Goal: Task Accomplishment & Management: Manage account settings

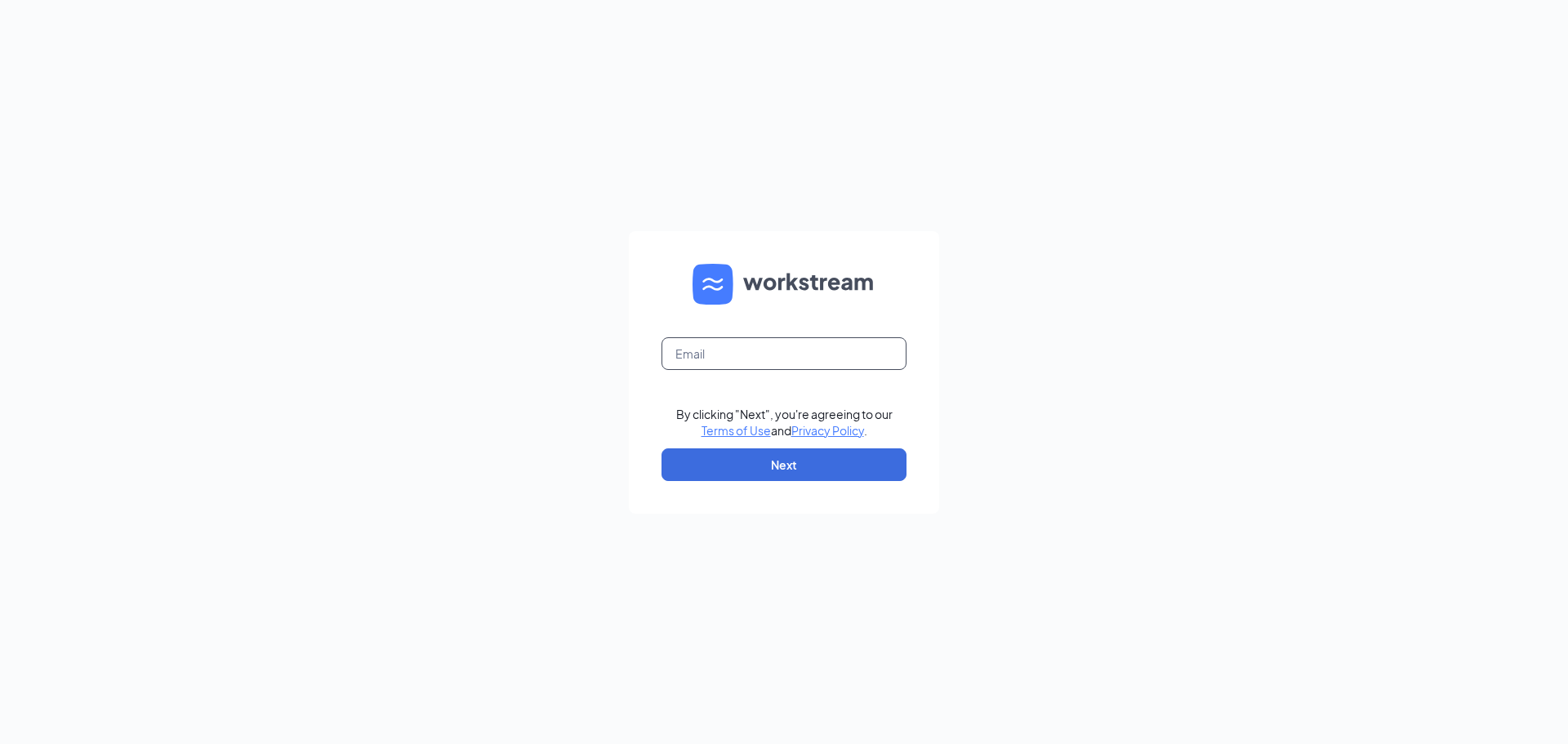
click at [797, 350] on input "text" at bounding box center [784, 353] width 245 height 33
type input "bcobian@sweetcreament.net"
click at [834, 463] on button "Next" at bounding box center [784, 465] width 245 height 33
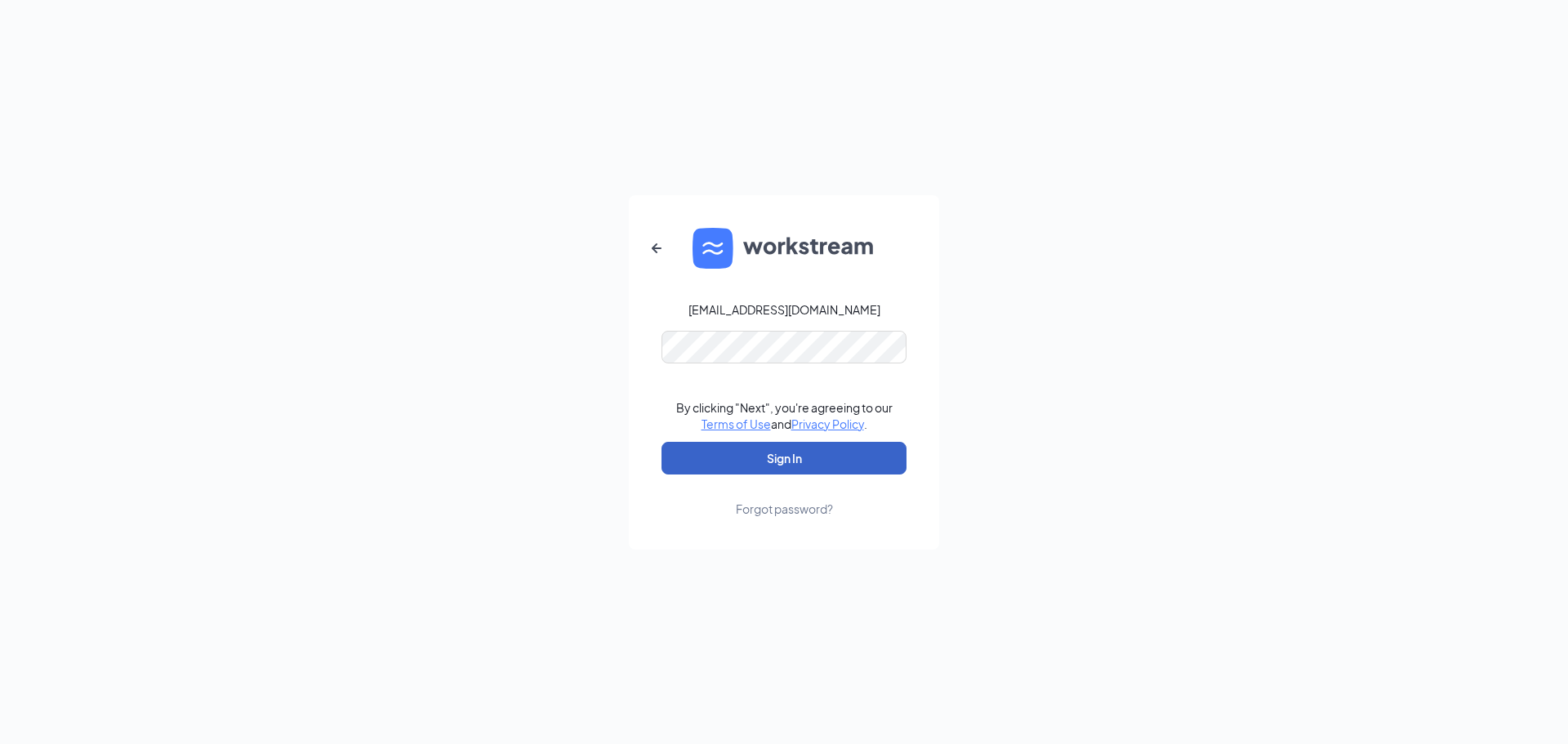
click at [794, 454] on button "Sign In" at bounding box center [784, 458] width 245 height 33
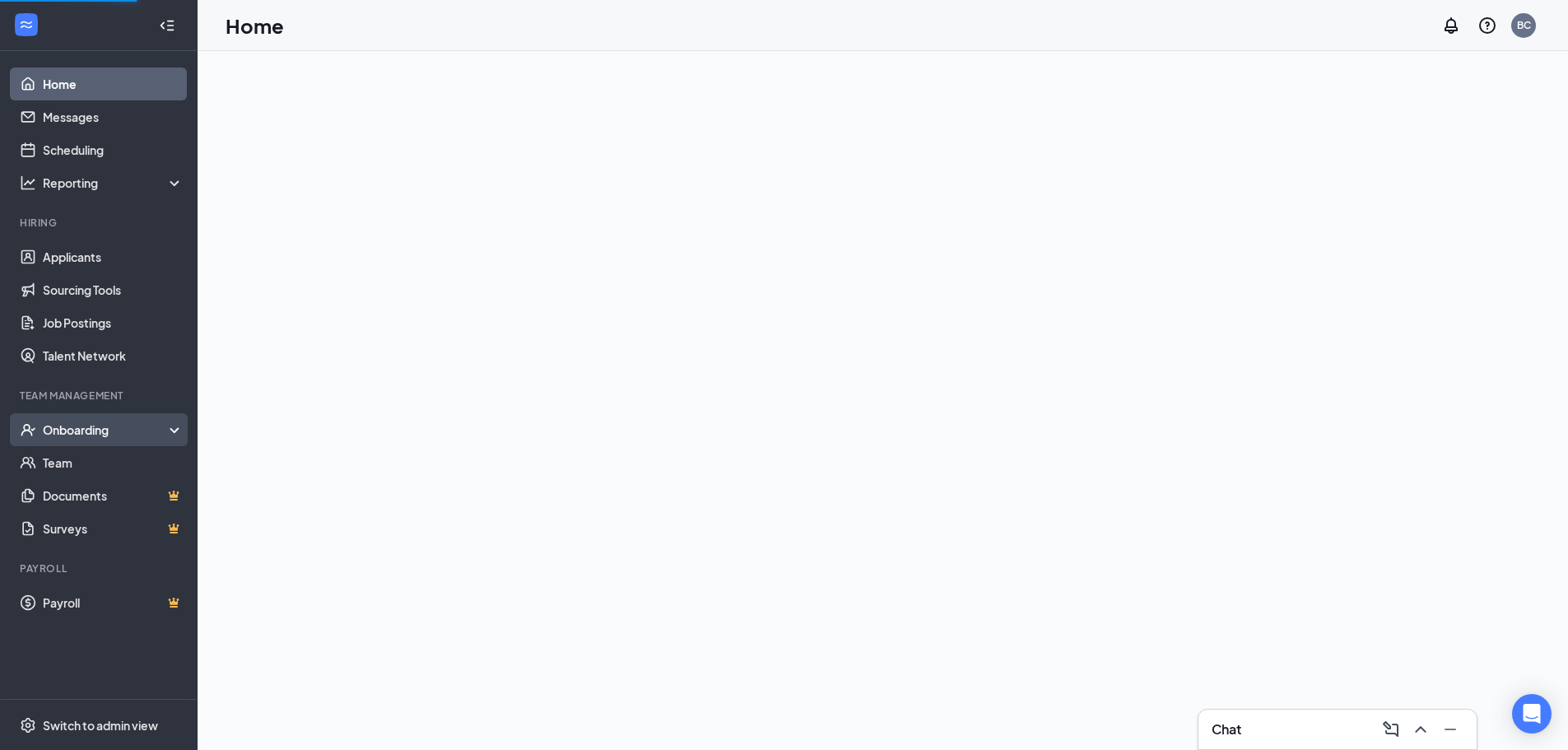
click at [65, 428] on div "Onboarding" at bounding box center [106, 429] width 127 height 17
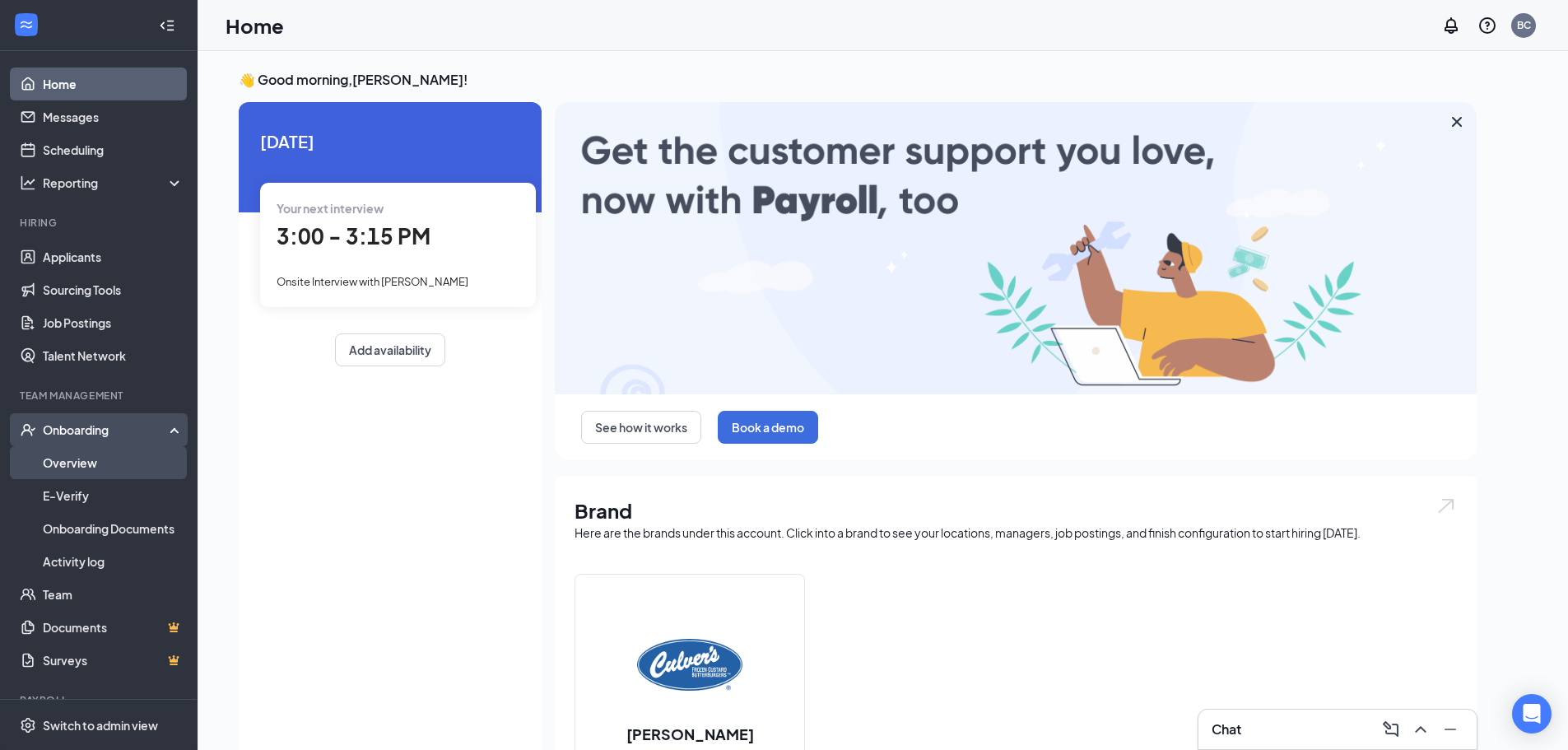
click at [85, 460] on link "Overview" at bounding box center [113, 463] width 140 height 33
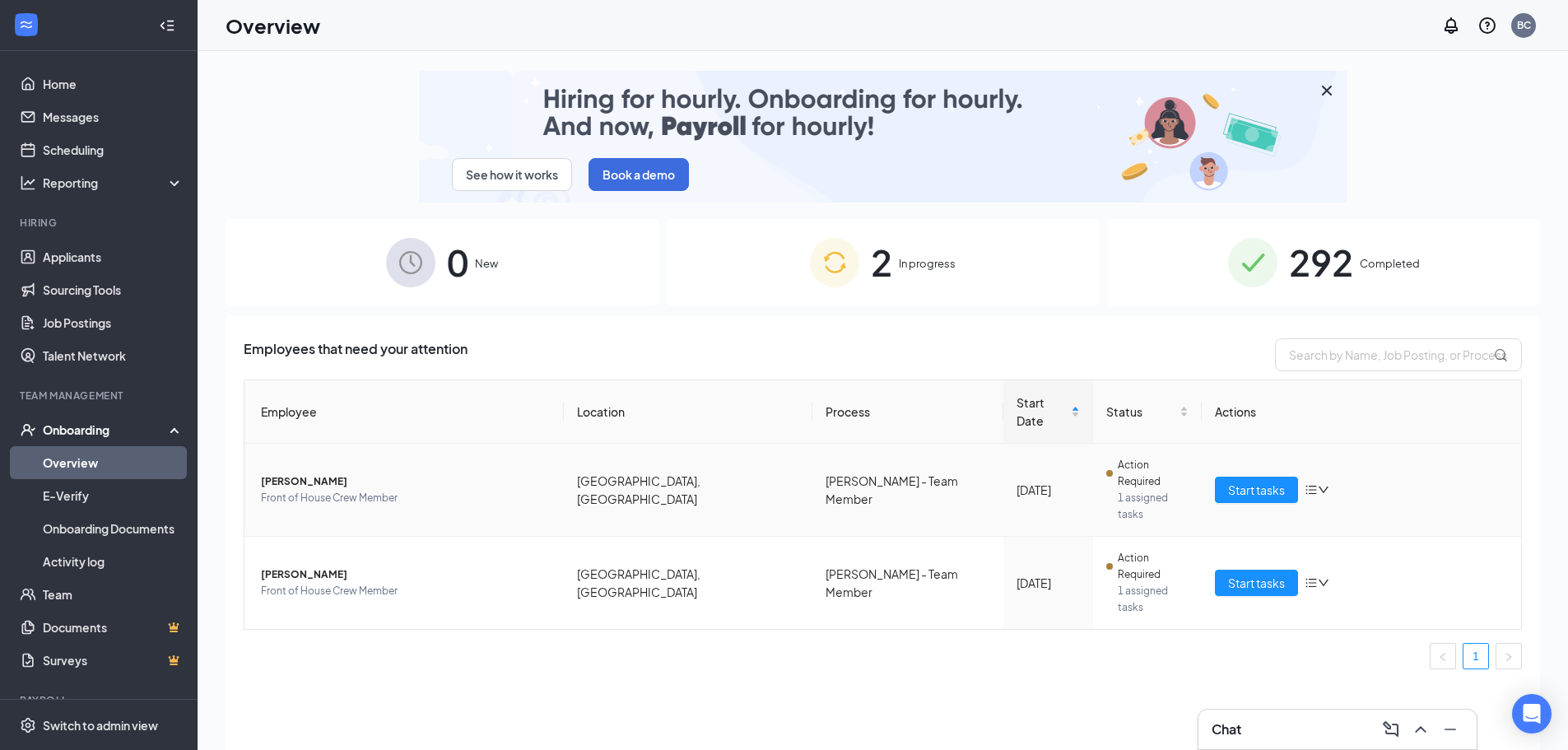
click at [416, 490] on span "Front of House Crew Member" at bounding box center [405, 498] width 290 height 17
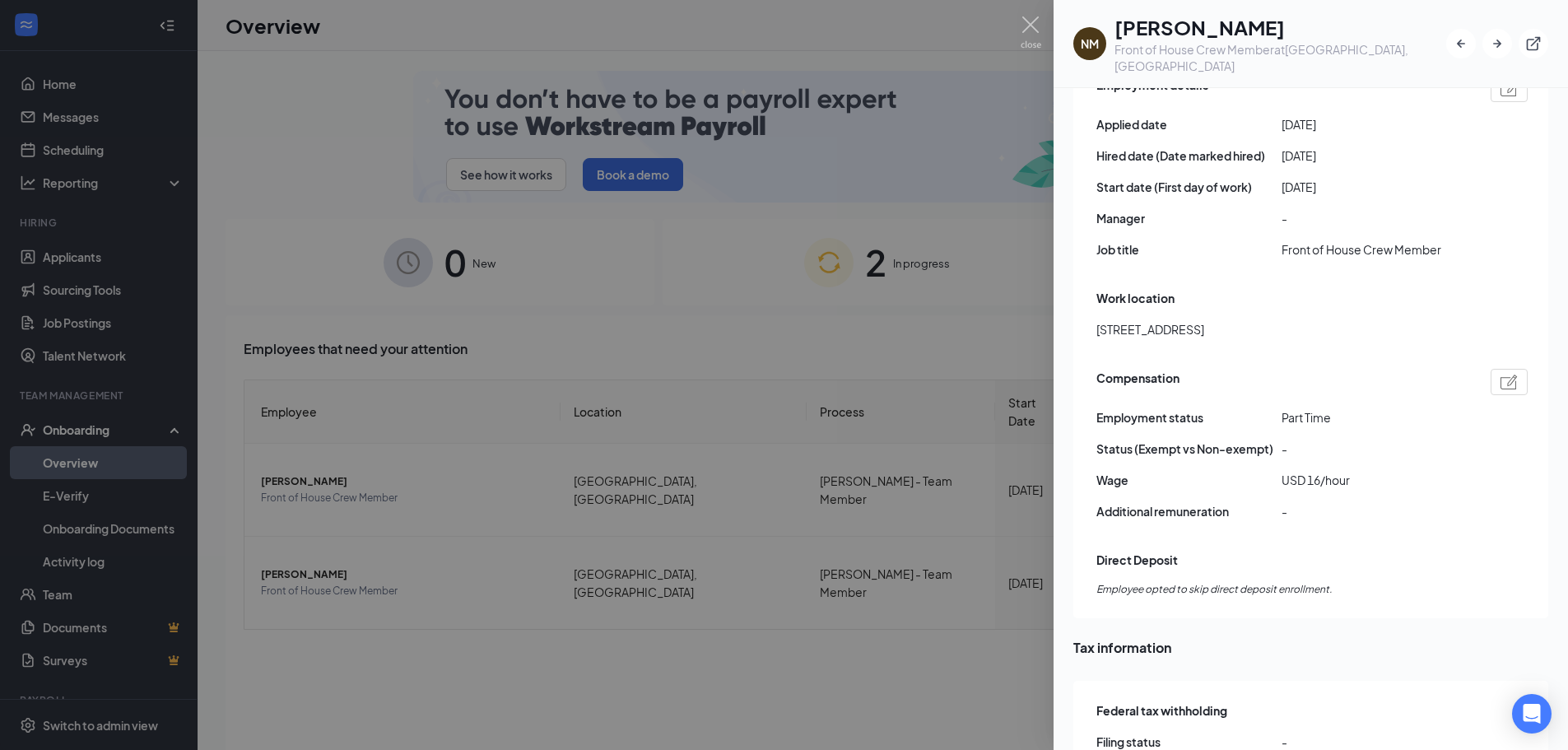
scroll to position [988, 0]
